Goal: Information Seeking & Learning: Understand process/instructions

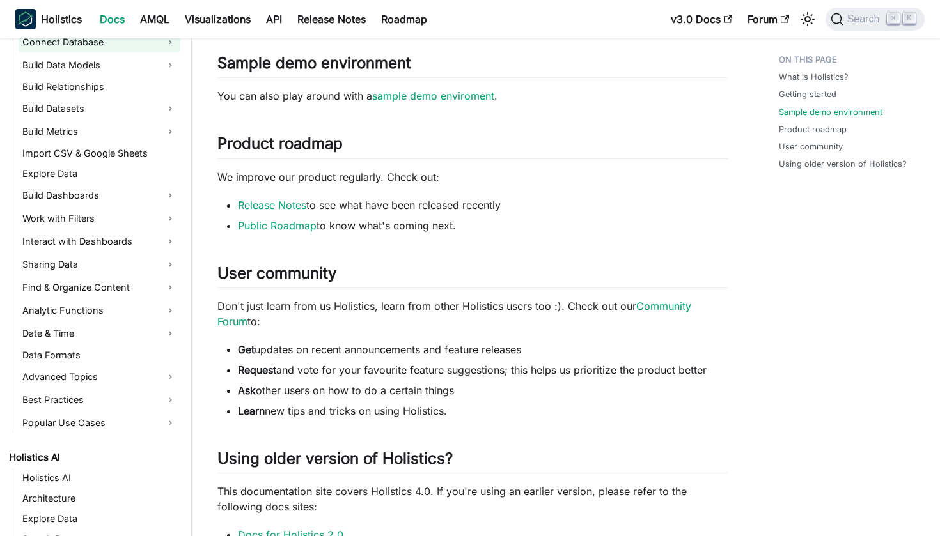
scroll to position [251, 0]
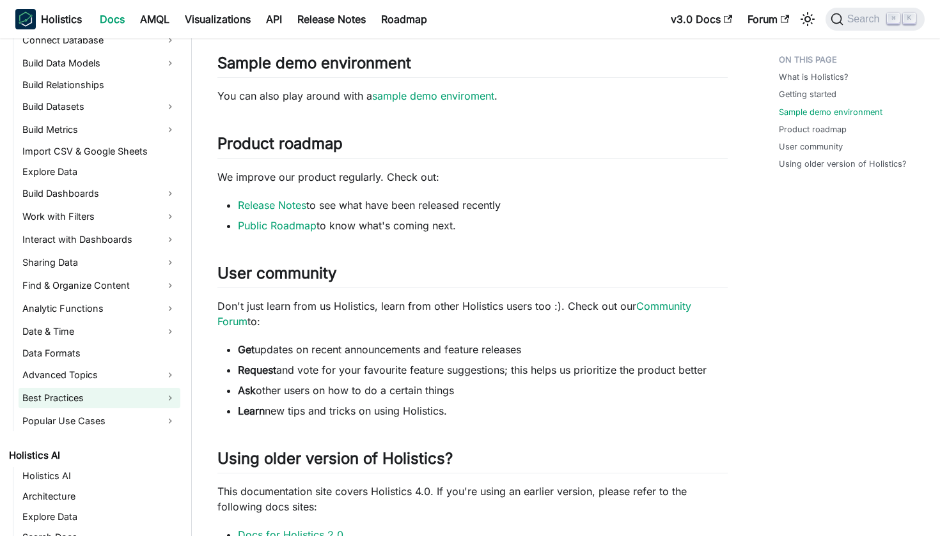
click at [159, 391] on link "Best Practices" at bounding box center [100, 398] width 162 height 20
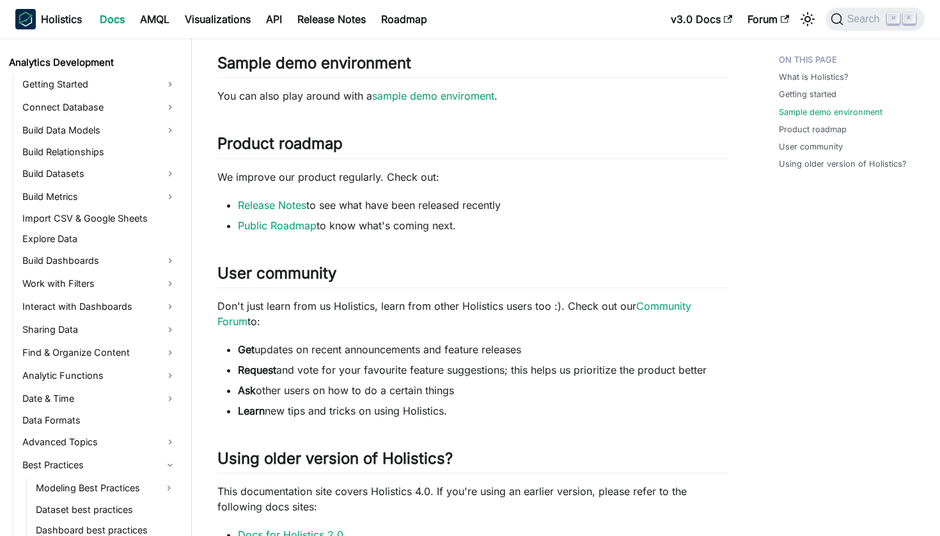
scroll to position [181, 0]
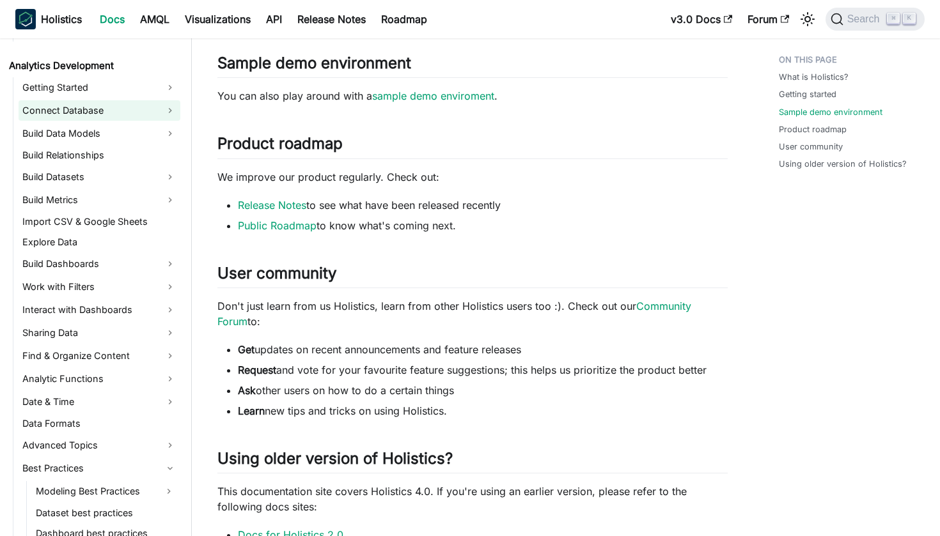
click at [141, 109] on link "Connect Database" at bounding box center [100, 110] width 162 height 20
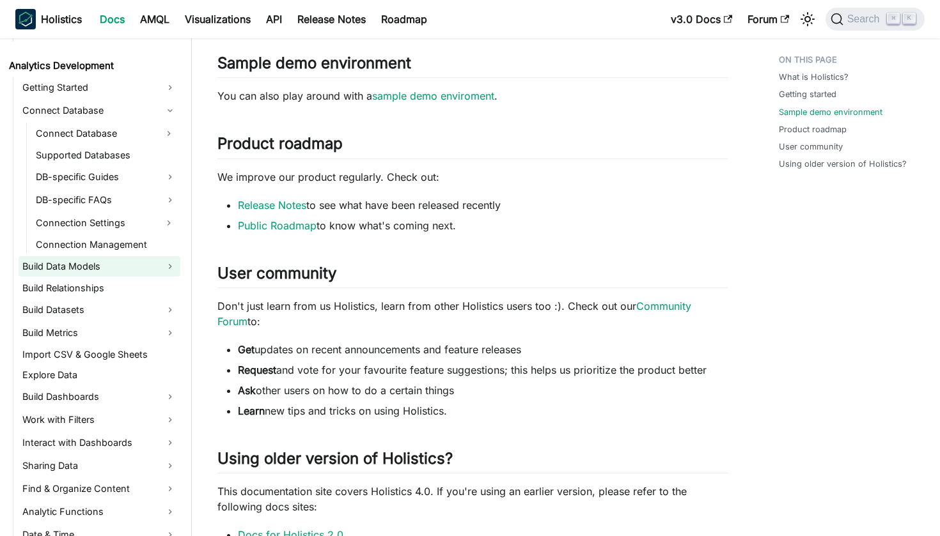
click at [152, 266] on link "Build Data Models" at bounding box center [100, 266] width 162 height 20
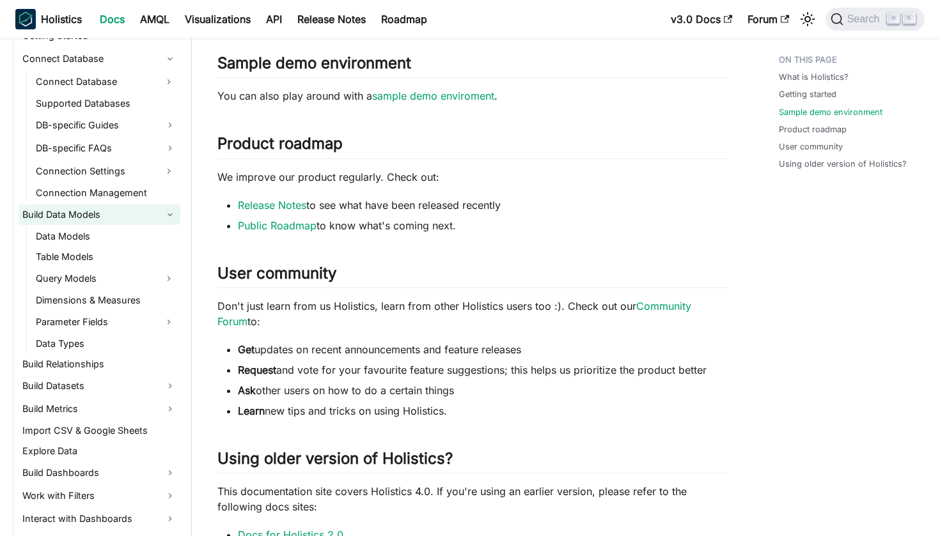
scroll to position [237, 0]
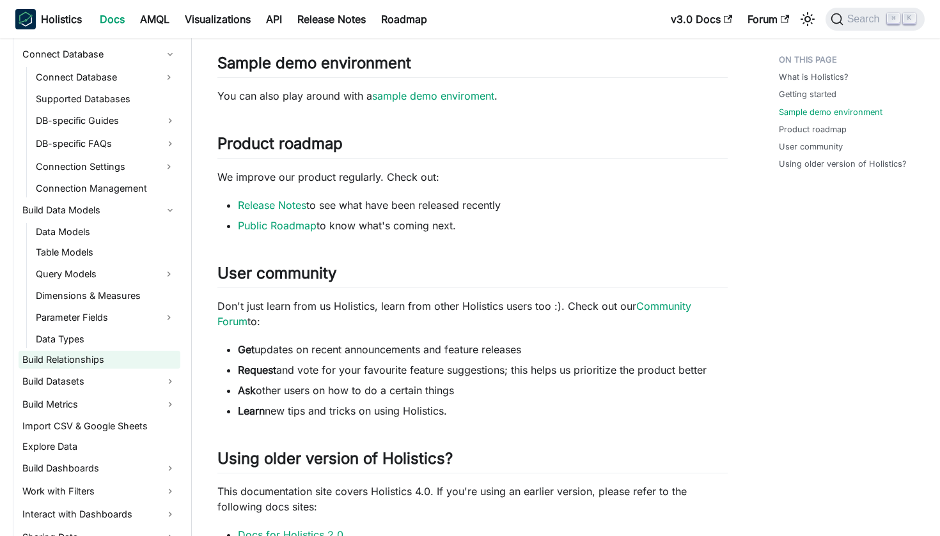
click at [151, 360] on link "Build Relationships" at bounding box center [100, 360] width 162 height 18
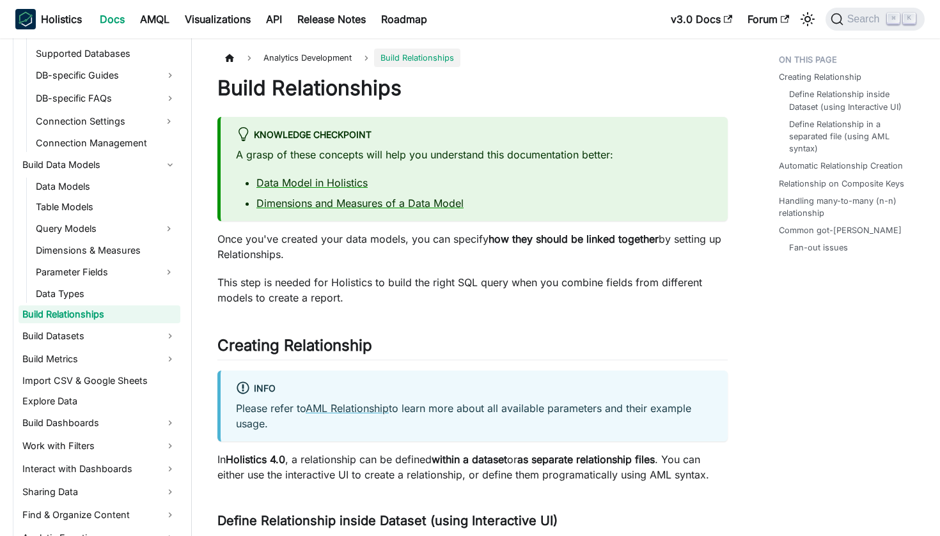
scroll to position [304, 0]
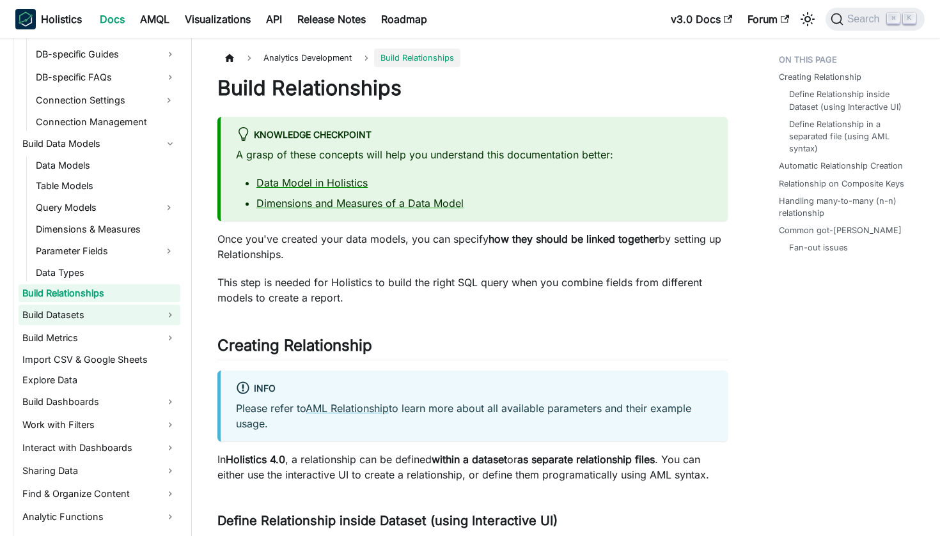
click at [148, 314] on link "Build Datasets" at bounding box center [100, 315] width 162 height 20
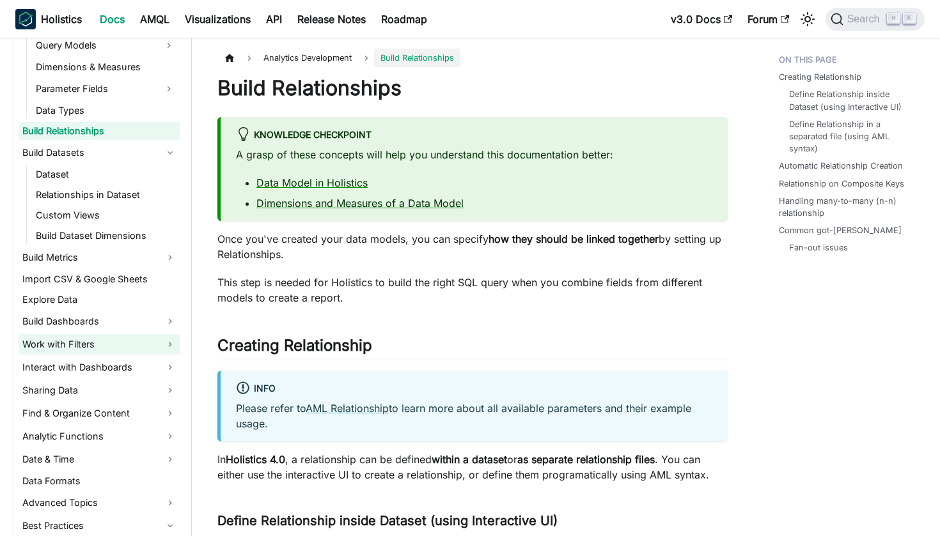
scroll to position [469, 0]
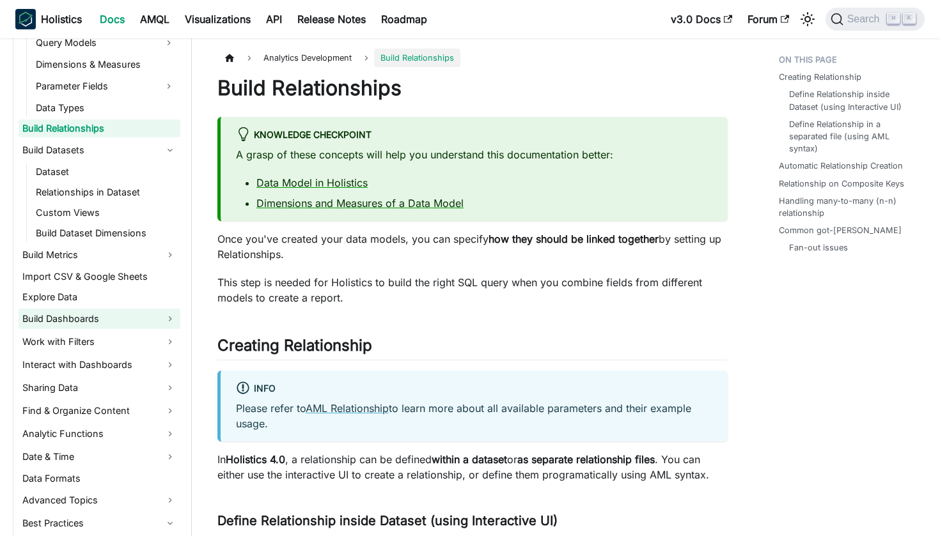
click at [144, 318] on link "Build Dashboards" at bounding box center [100, 319] width 162 height 20
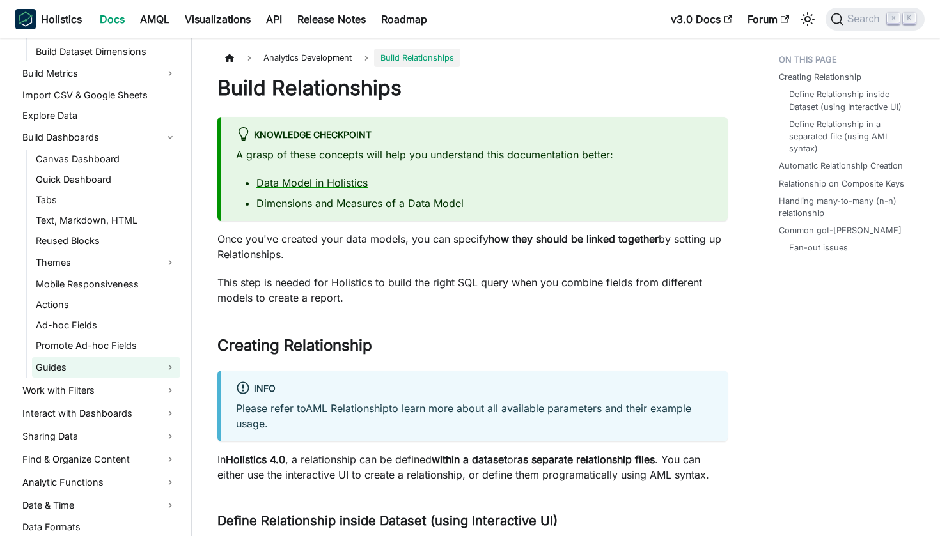
scroll to position [655, 0]
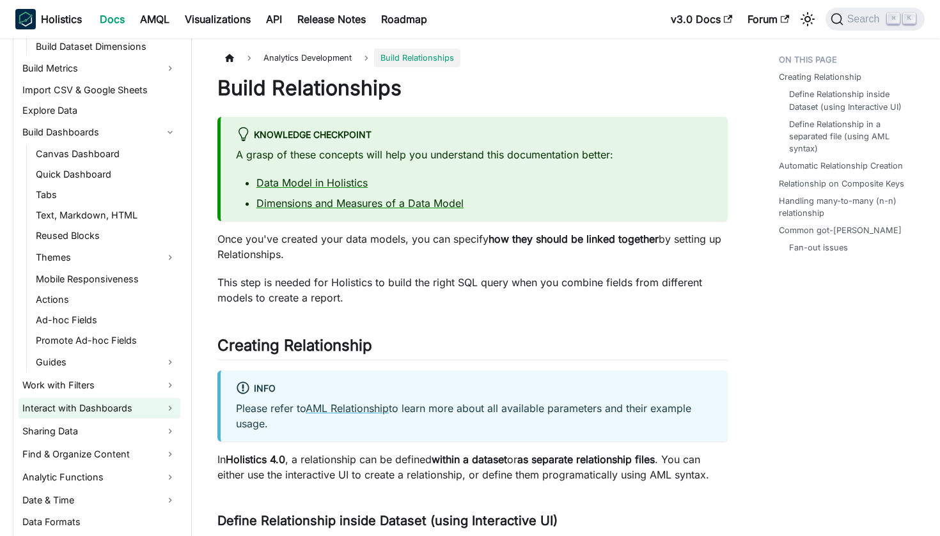
click at [159, 412] on link "Interact with Dashboards" at bounding box center [100, 408] width 162 height 20
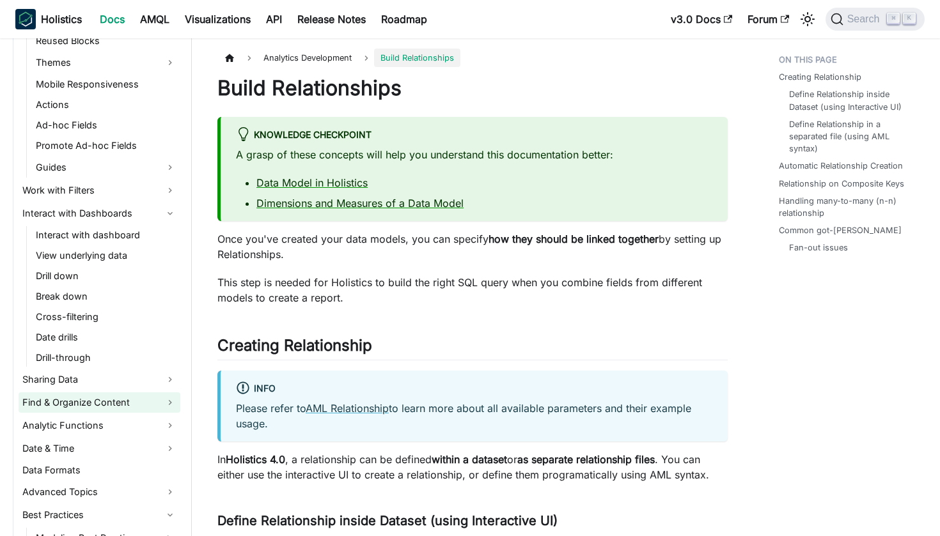
scroll to position [851, 0]
click at [154, 422] on link "Analytic Functions" at bounding box center [100, 425] width 162 height 20
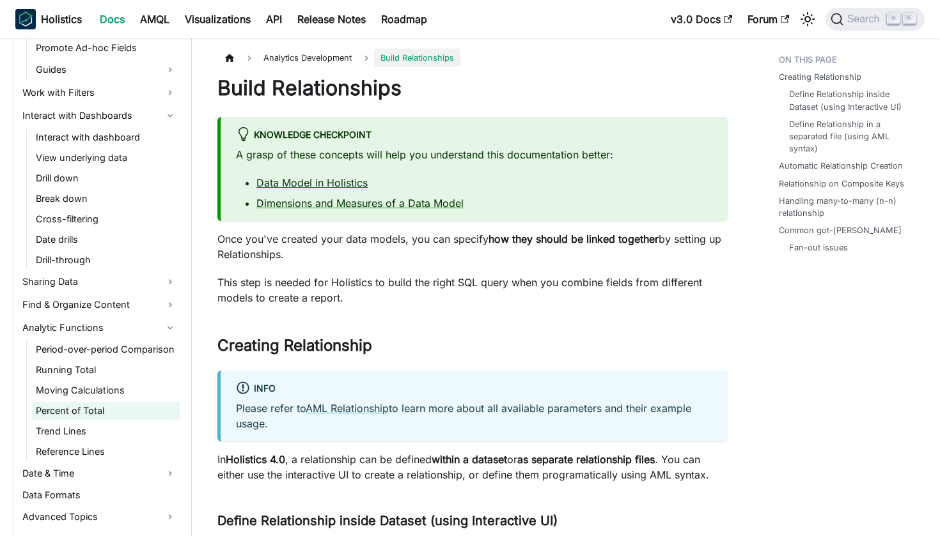
scroll to position [958, 0]
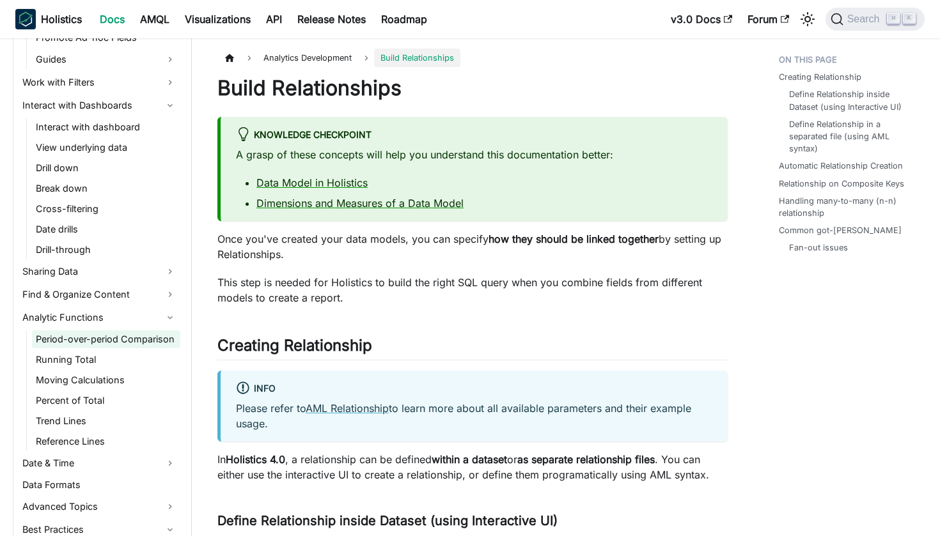
click at [128, 340] on link "Period-over-period Comparison" at bounding box center [106, 339] width 148 height 18
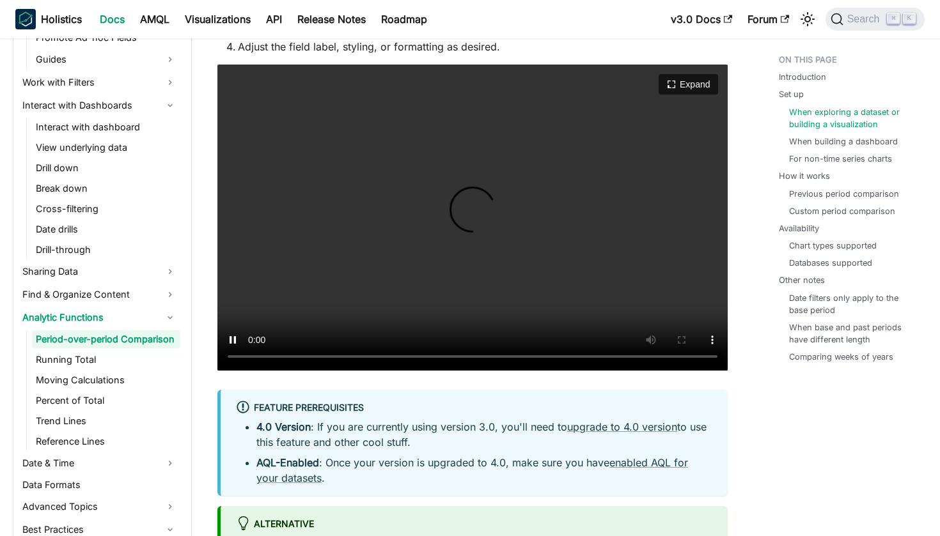
scroll to position [1242, 0]
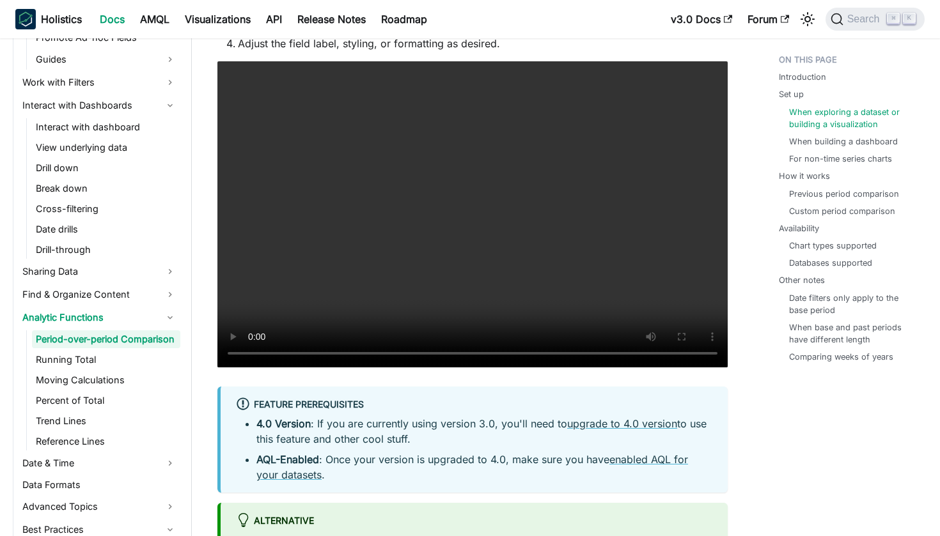
click at [384, 1] on nav "Holistics Docs AMQL Visualizations API Release Notes Roadmap v3.0 Docs Forum Se…" at bounding box center [470, 19] width 940 height 38
click at [313, 250] on video "Your browser does not support embedding video, but you can download it ." at bounding box center [472, 214] width 510 height 306
click at [252, 355] on video "Your browser does not support embedding video, but you can download it ." at bounding box center [472, 214] width 510 height 306
click at [253, 353] on video "Your browser does not support embedding video, but you can download it ." at bounding box center [472, 214] width 510 height 306
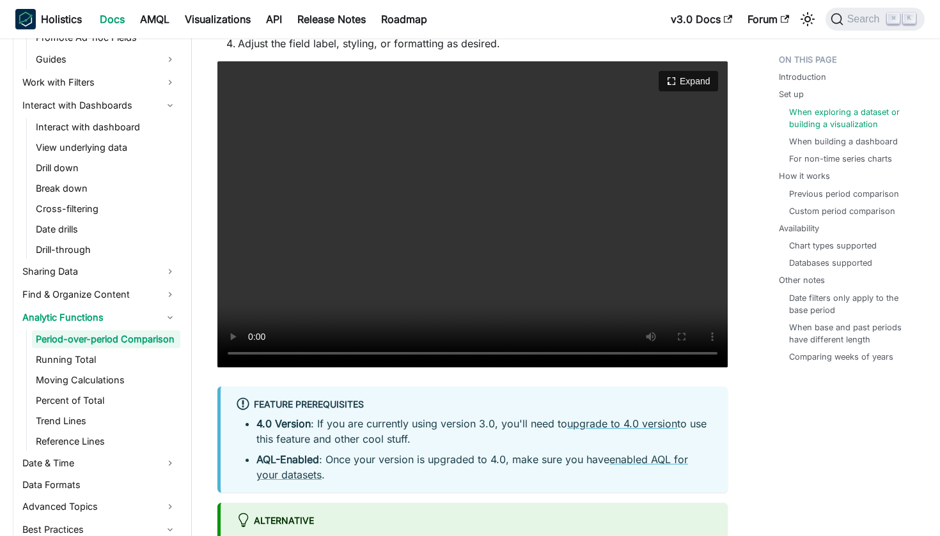
click at [253, 353] on video "Your browser does not support embedding video, but you can download it ." at bounding box center [472, 214] width 510 height 306
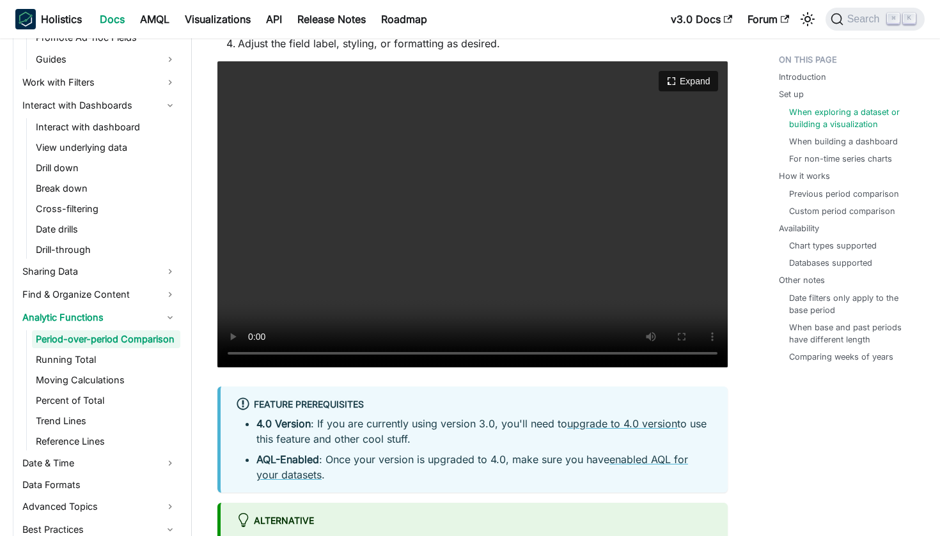
click at [253, 353] on video "Your browser does not support embedding video, but you can download it ." at bounding box center [472, 214] width 510 height 306
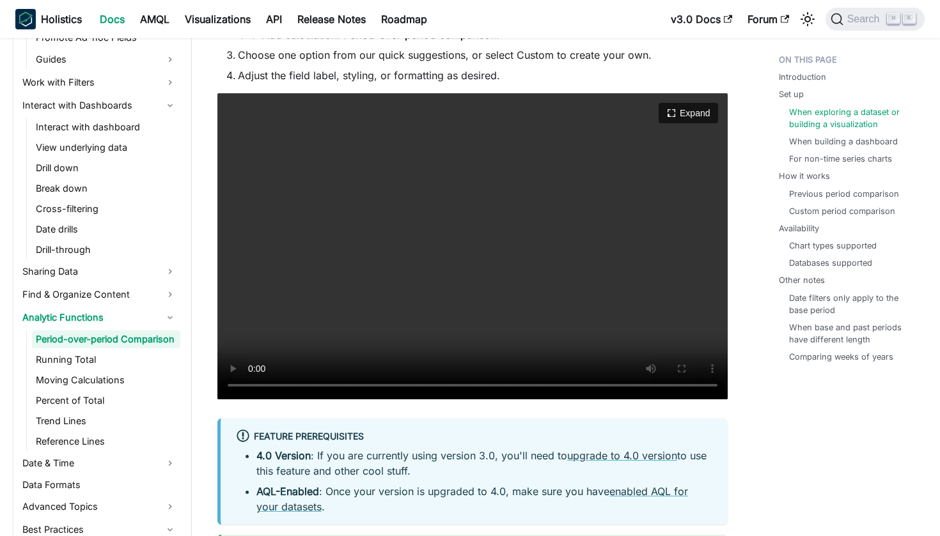
scroll to position [1214, 0]
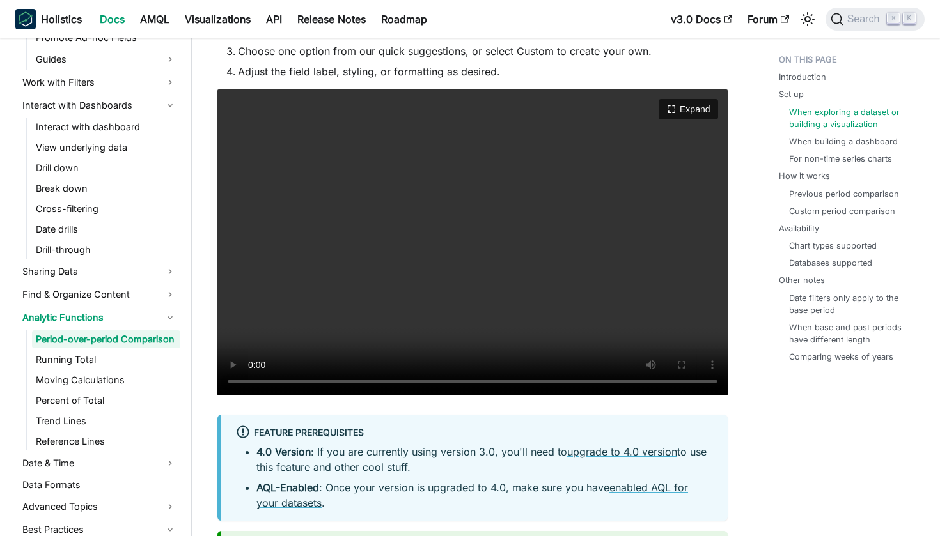
click at [249, 378] on video "Your browser does not support embedding video, but you can download it ." at bounding box center [472, 242] width 510 height 306
click at [250, 382] on video "Your browser does not support embedding video, but you can download it ." at bounding box center [472, 242] width 510 height 306
click at [313, 376] on video "Your browser does not support embedding video, but you can download it ." at bounding box center [472, 242] width 510 height 306
click at [252, 385] on video "Your browser does not support embedding video, but you can download it ." at bounding box center [472, 242] width 510 height 306
click at [354, 384] on video "Your browser does not support embedding video, but you can download it ." at bounding box center [472, 242] width 510 height 306
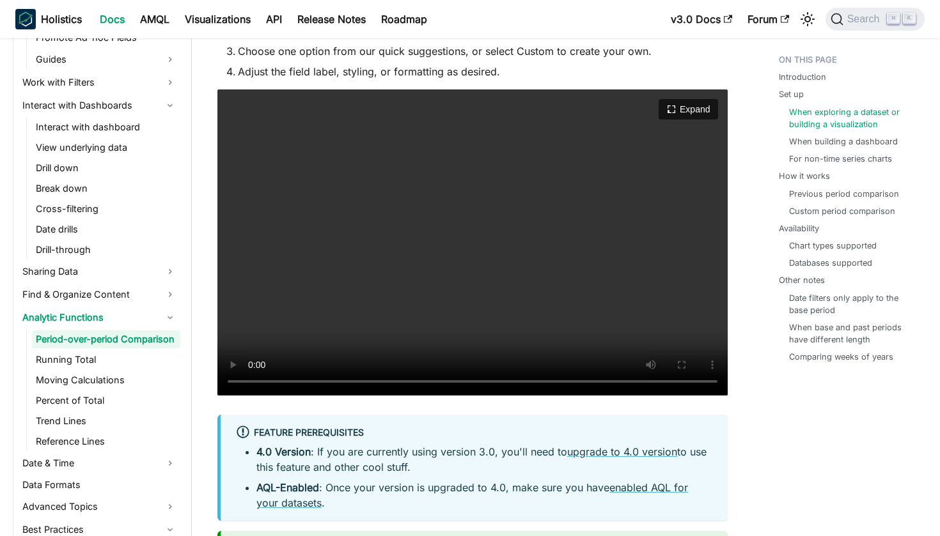
click at [341, 385] on video "Your browser does not support embedding video, but you can download it ." at bounding box center [472, 242] width 510 height 306
click at [247, 378] on video "Your browser does not support embedding video, but you can download it ." at bounding box center [472, 242] width 510 height 306
drag, startPoint x: 316, startPoint y: 384, endPoint x: 273, endPoint y: 368, distance: 46.1
click at [273, 368] on video "Your browser does not support embedding video, but you can download it ." at bounding box center [472, 242] width 510 height 306
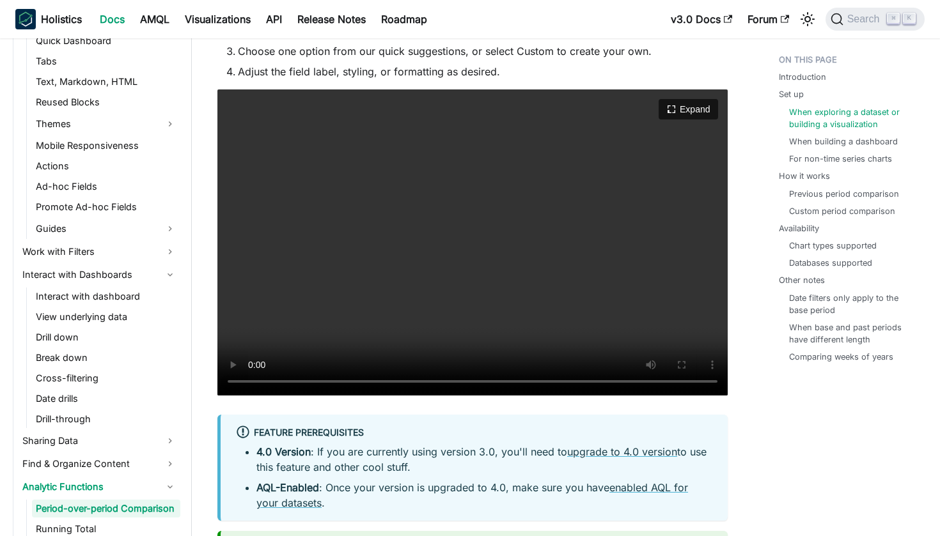
scroll to position [784, 0]
